Goal: Check status: Check status

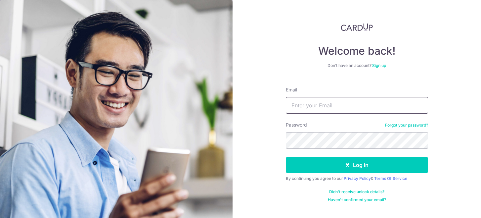
click at [321, 104] on input "Email" at bounding box center [357, 105] width 142 height 17
type input "[EMAIL_ADDRESS][DOMAIN_NAME]"
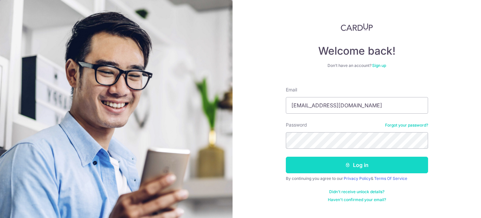
click at [324, 167] on button "Log in" at bounding box center [357, 164] width 142 height 17
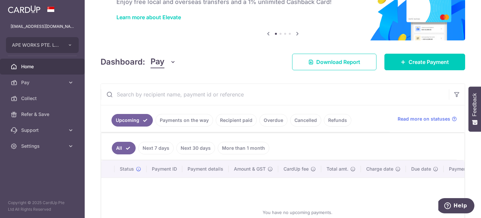
scroll to position [43, 0]
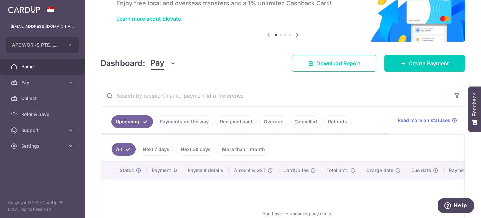
click at [226, 120] on link "Recipient paid" at bounding box center [236, 121] width 41 height 13
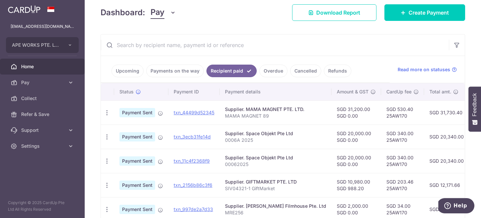
scroll to position [96, 0]
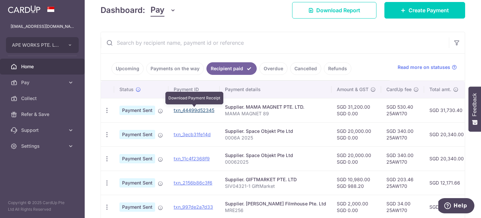
click at [185, 110] on link "txn_44499d52345" at bounding box center [194, 110] width 41 height 6
